Goal: Task Accomplishment & Management: Use online tool/utility

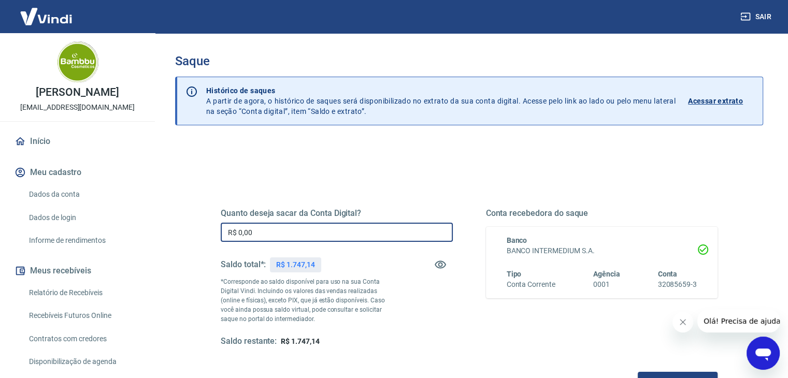
click at [367, 232] on input "R$ 0,00" at bounding box center [337, 232] width 232 height 19
drag, startPoint x: 238, startPoint y: 237, endPoint x: 308, endPoint y: 232, distance: 70.1
click at [308, 235] on input "R$ 0,00" at bounding box center [337, 232] width 232 height 19
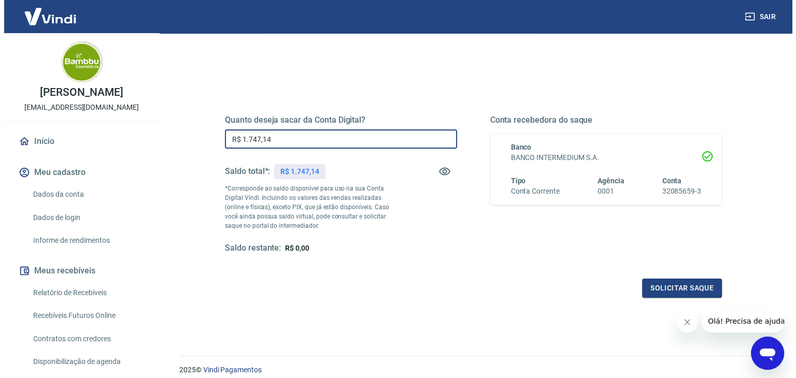
scroll to position [134, 0]
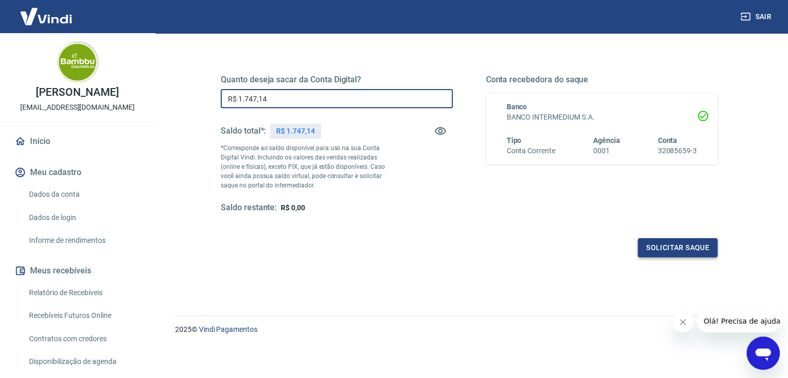
type input "R$ 1.747,14"
click at [668, 253] on button "Solicitar saque" at bounding box center [678, 247] width 80 height 19
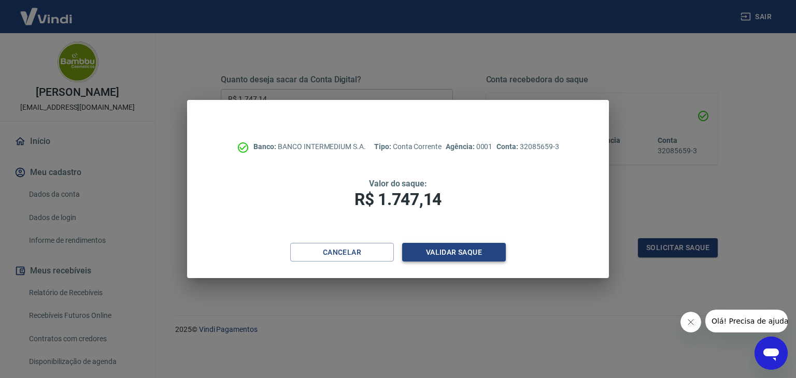
click at [481, 252] on button "Validar saque" at bounding box center [454, 252] width 104 height 19
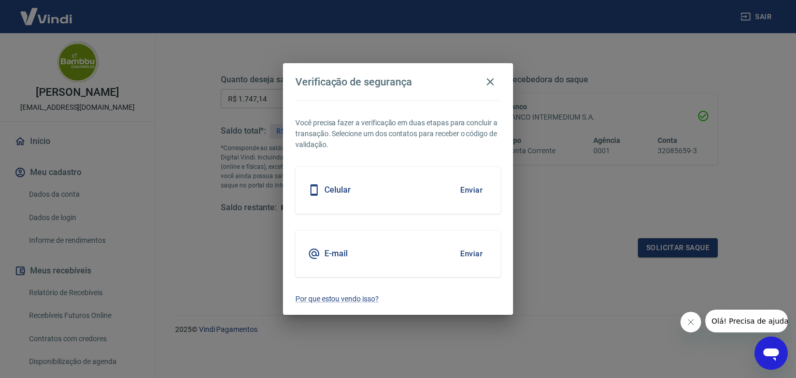
click at [478, 252] on button "Enviar" at bounding box center [471, 254] width 34 height 22
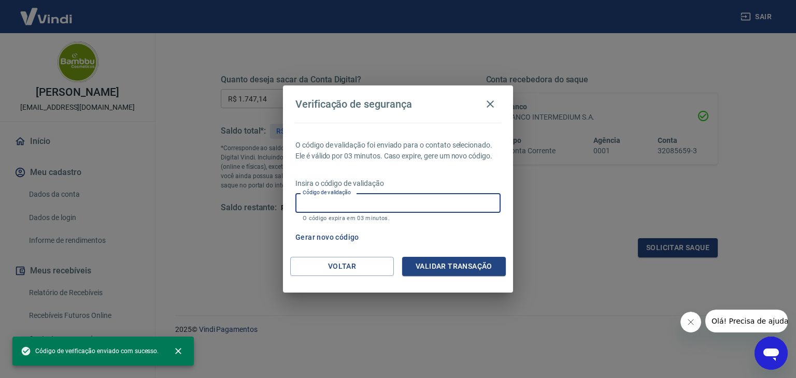
click at [369, 204] on input "Código de validação" at bounding box center [397, 202] width 205 height 19
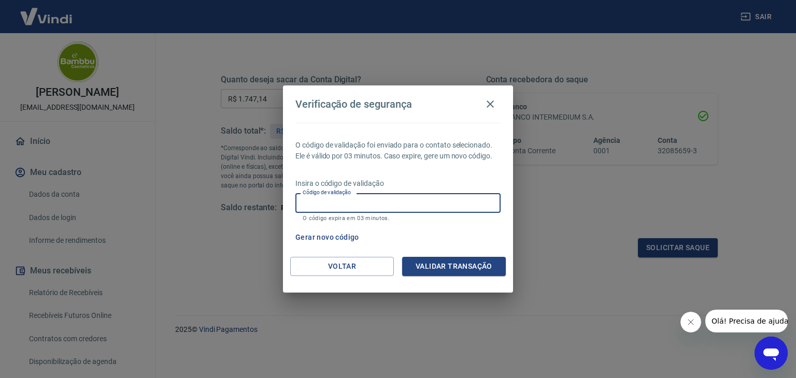
paste input "951479"
type input "951479"
click at [457, 262] on button "Validar transação" at bounding box center [454, 266] width 104 height 19
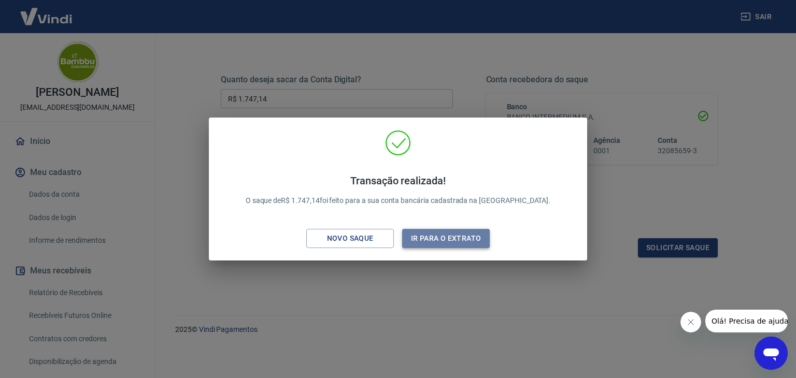
click at [429, 240] on button "Ir para o extrato" at bounding box center [446, 238] width 88 height 19
